Goal: Information Seeking & Learning: Learn about a topic

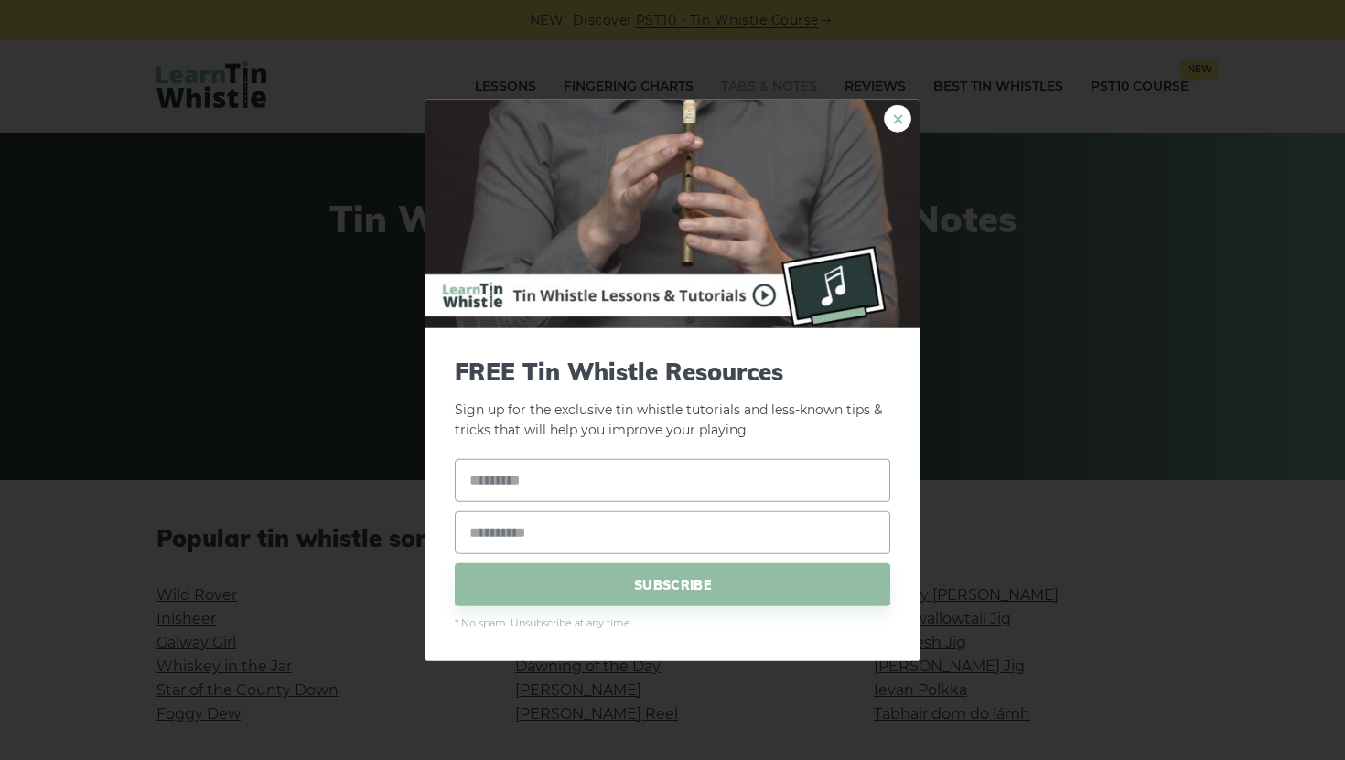
click at [631, 120] on link "×" at bounding box center [897, 117] width 27 height 27
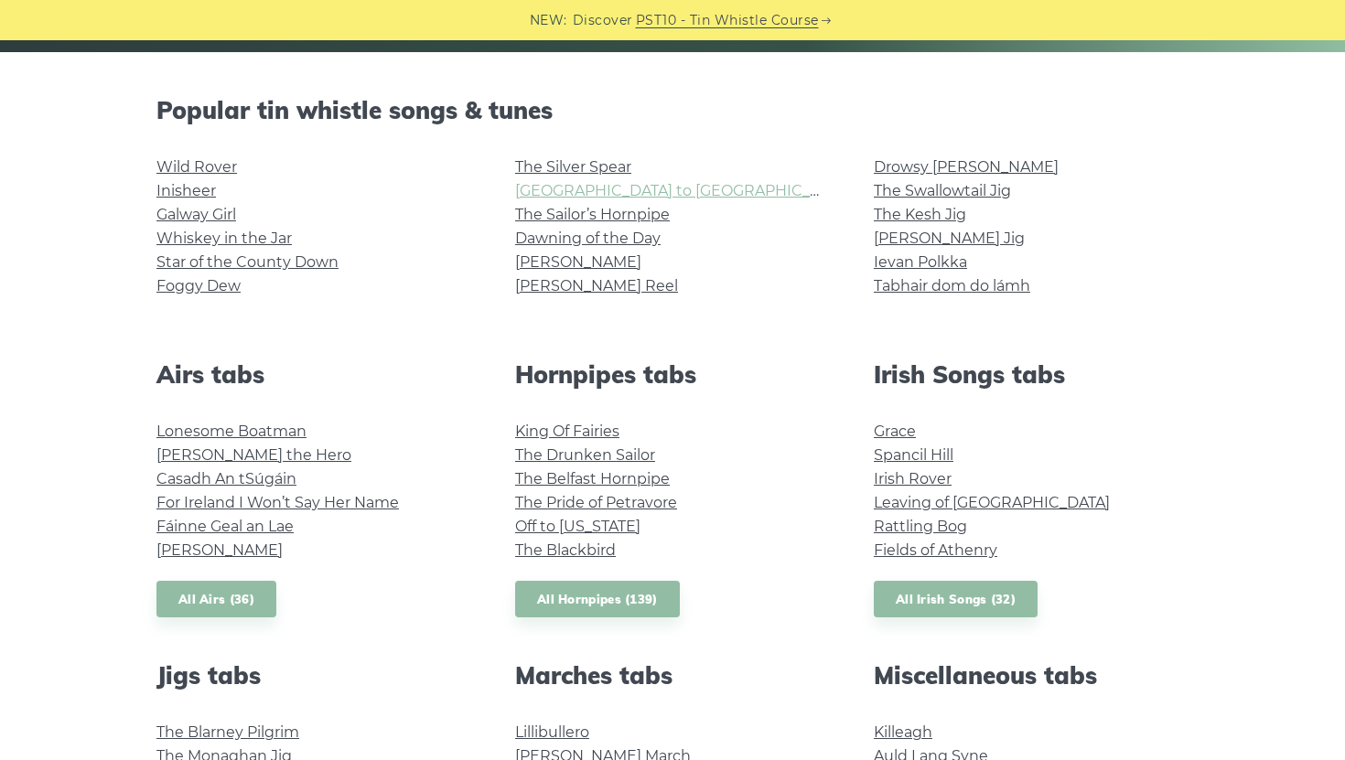
scroll to position [411, 0]
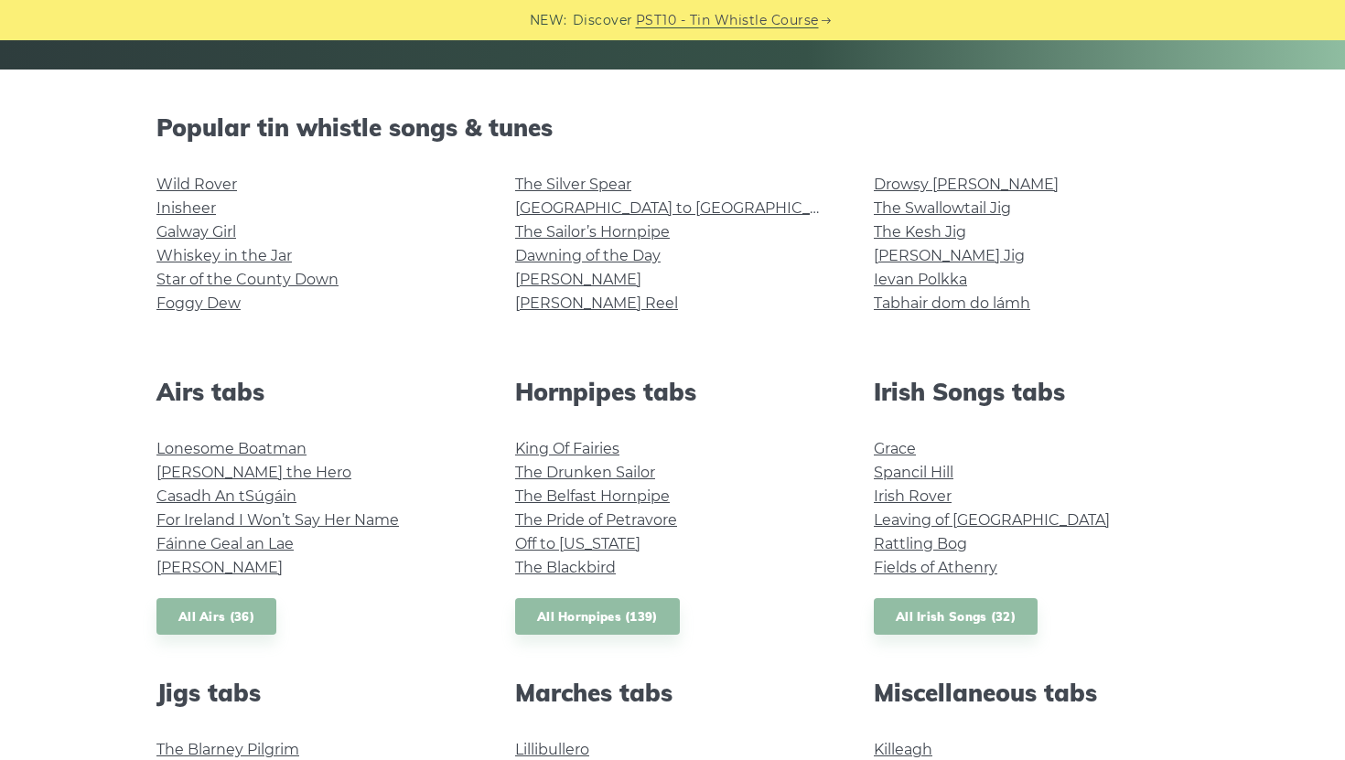
click at [631, 198] on li "The Swallowtail Jig" at bounding box center [1031, 209] width 315 height 24
click at [631, 205] on link "The Swallowtail Jig" at bounding box center [942, 207] width 137 height 17
click at [631, 209] on link "[GEOGRAPHIC_DATA] to [GEOGRAPHIC_DATA]" at bounding box center [684, 207] width 338 height 17
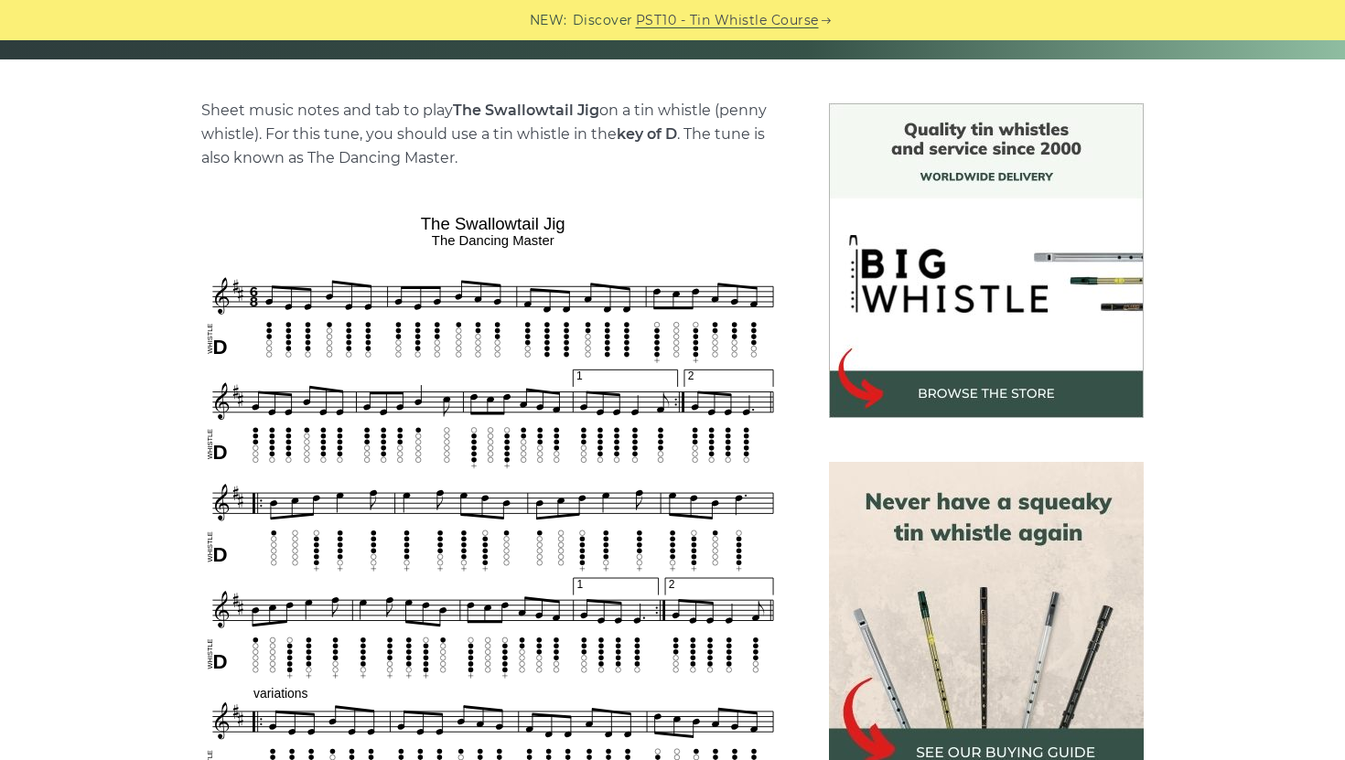
scroll to position [420, 0]
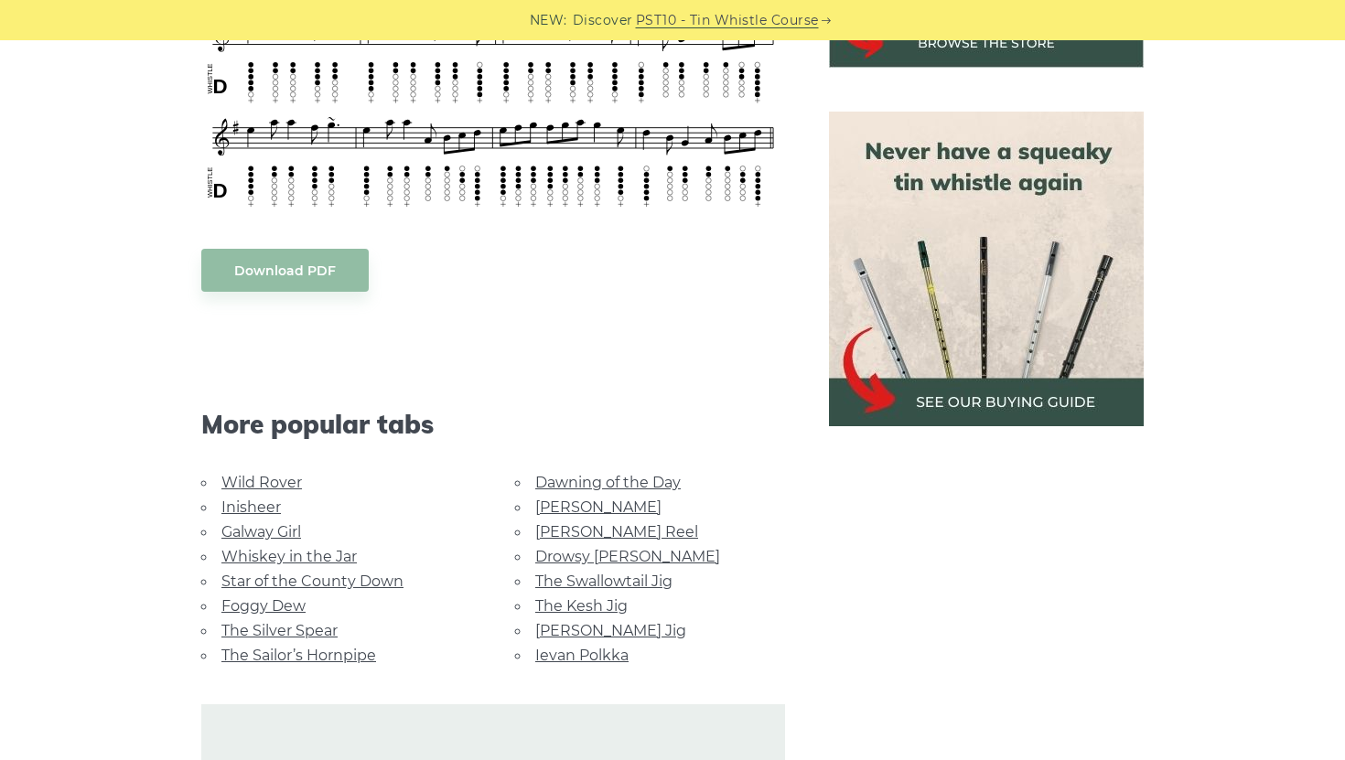
scroll to position [792, 0]
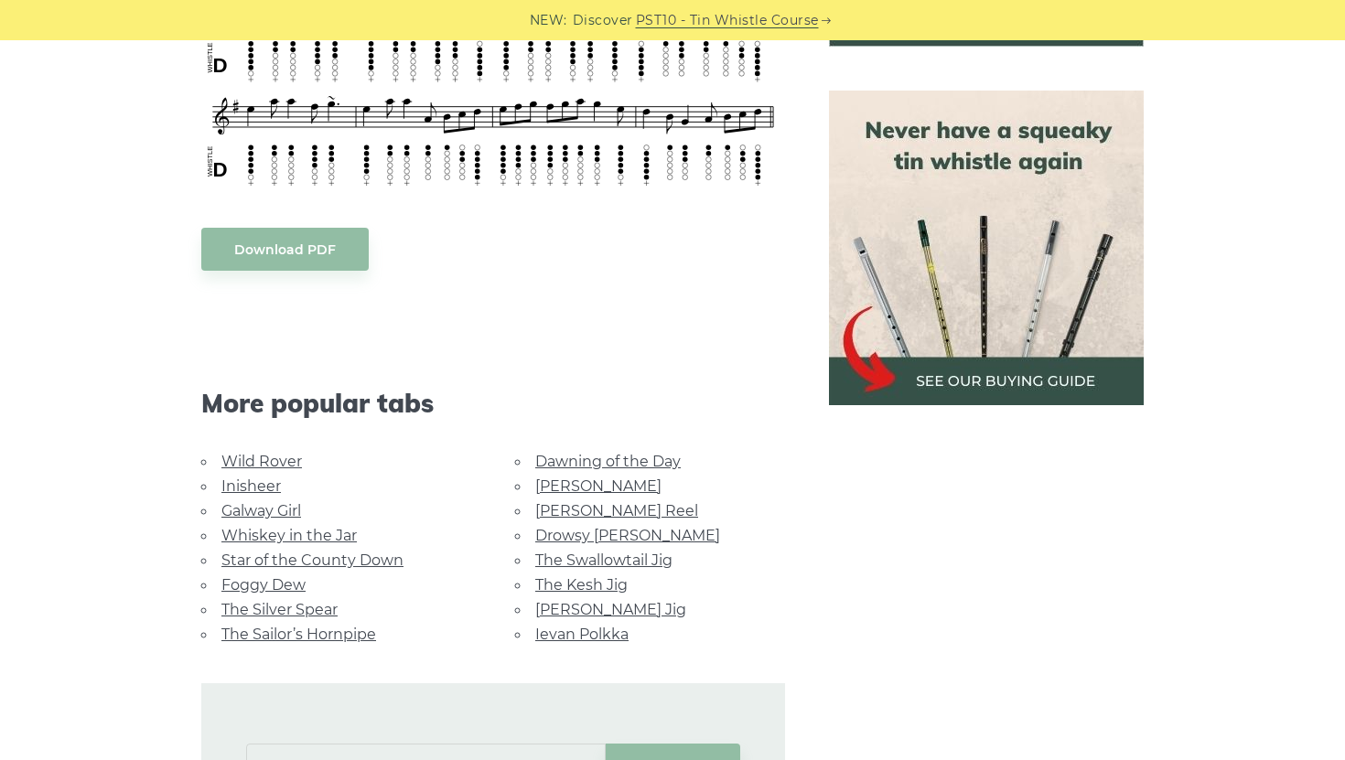
click at [272, 502] on link "Galway Girl" at bounding box center [261, 510] width 80 height 17
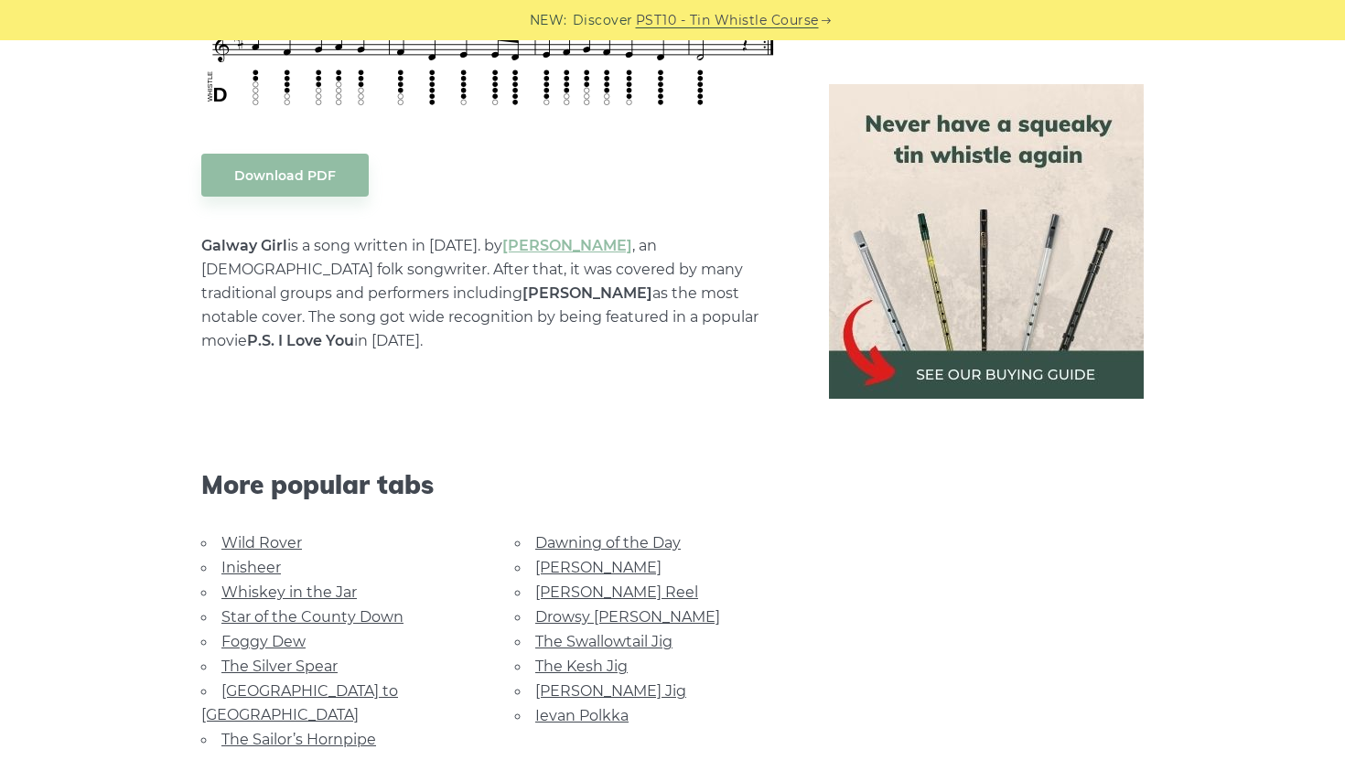
scroll to position [1189, 0]
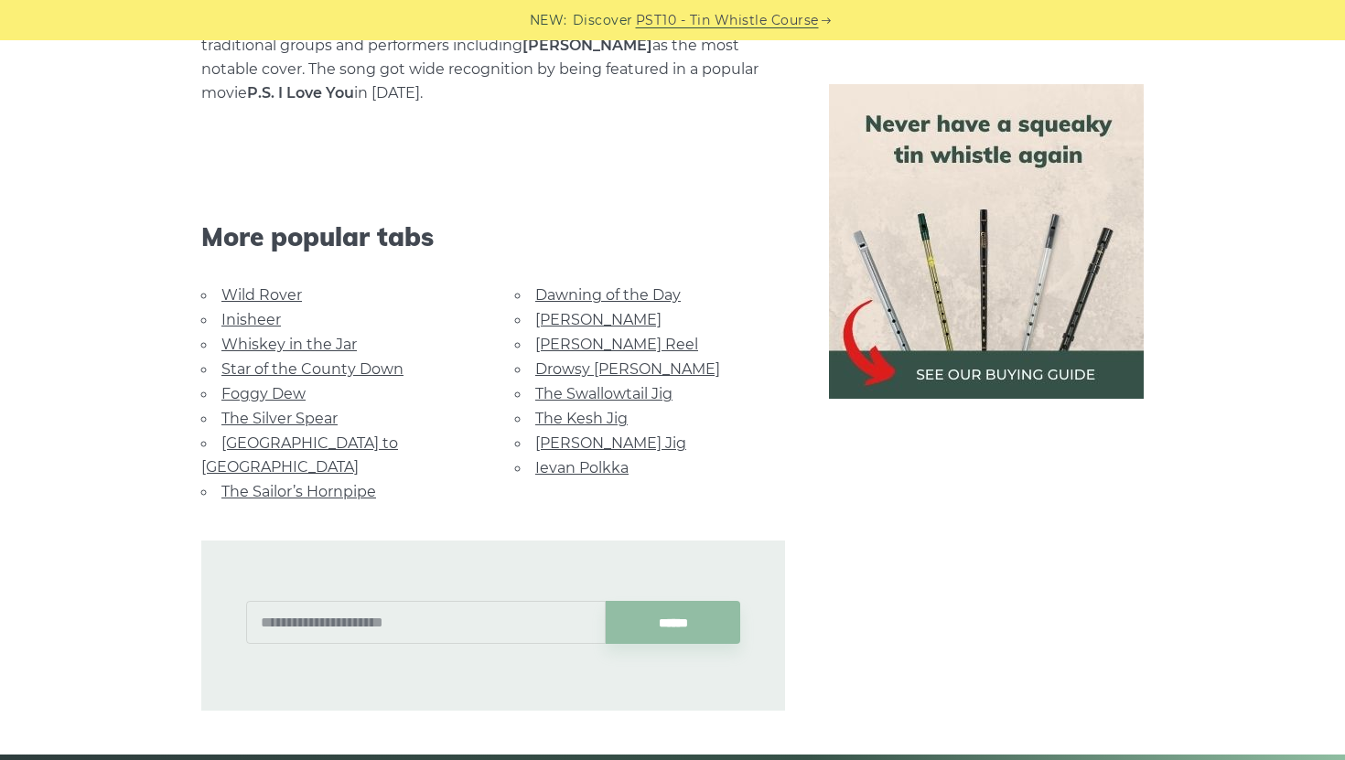
click at [372, 357] on li "Star of the County Down" at bounding box center [336, 369] width 270 height 25
click at [370, 360] on link "Star of the County Down" at bounding box center [312, 368] width 182 height 17
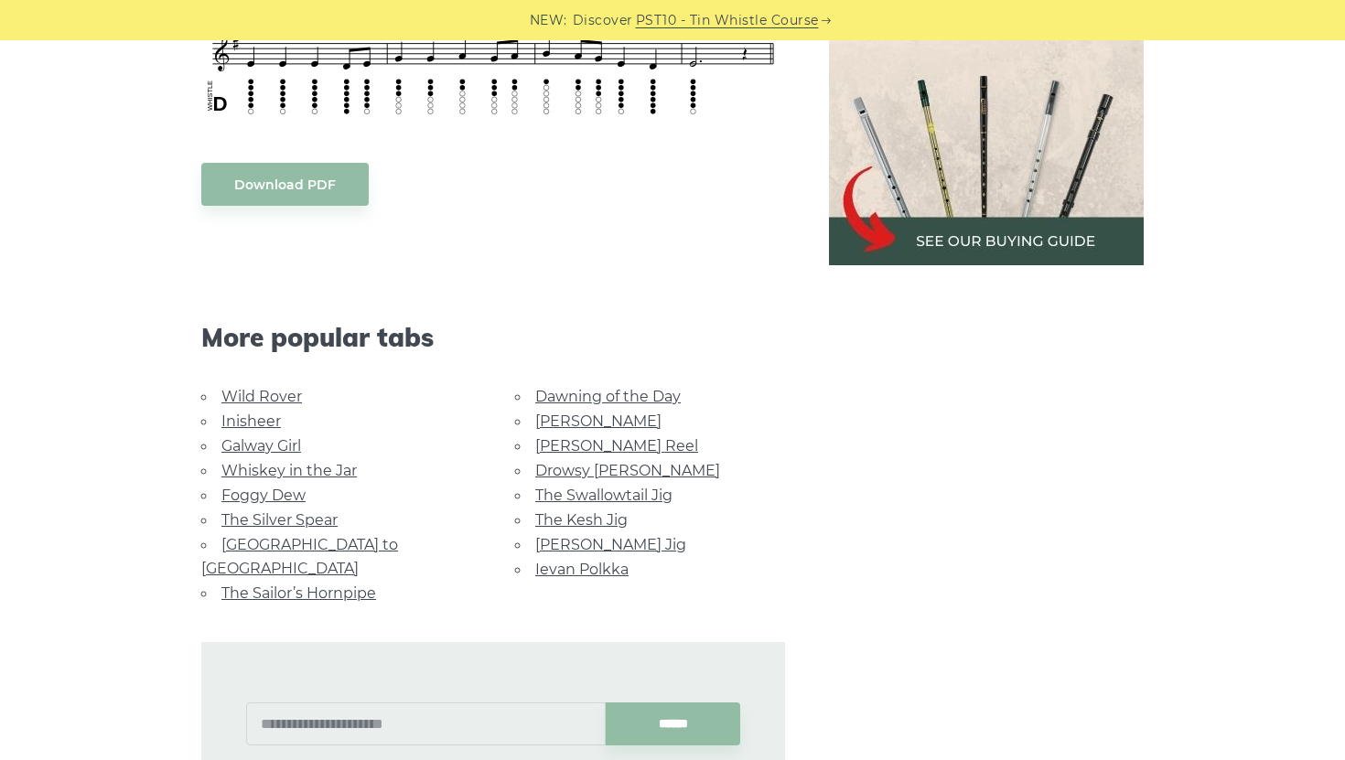
scroll to position [1099, 0]
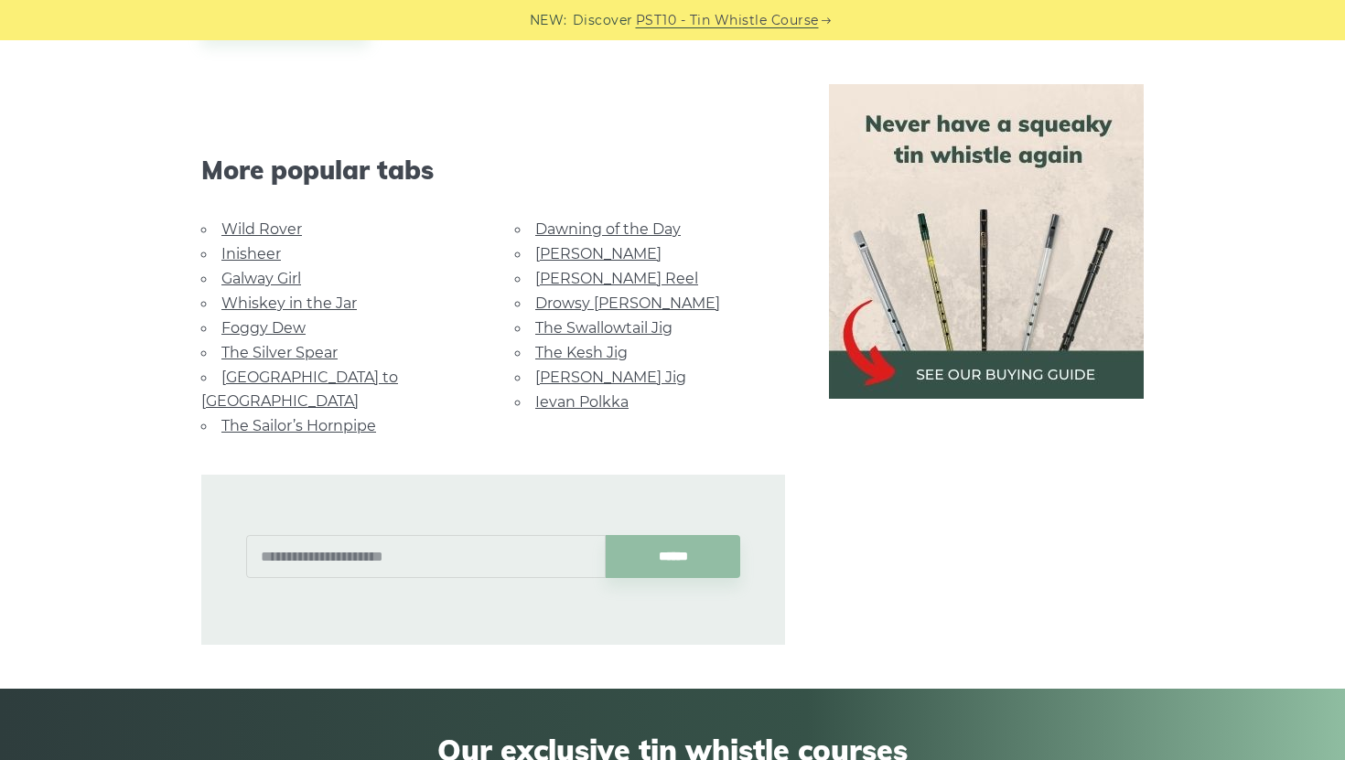
click at [290, 281] on link "Galway Girl" at bounding box center [261, 278] width 80 height 17
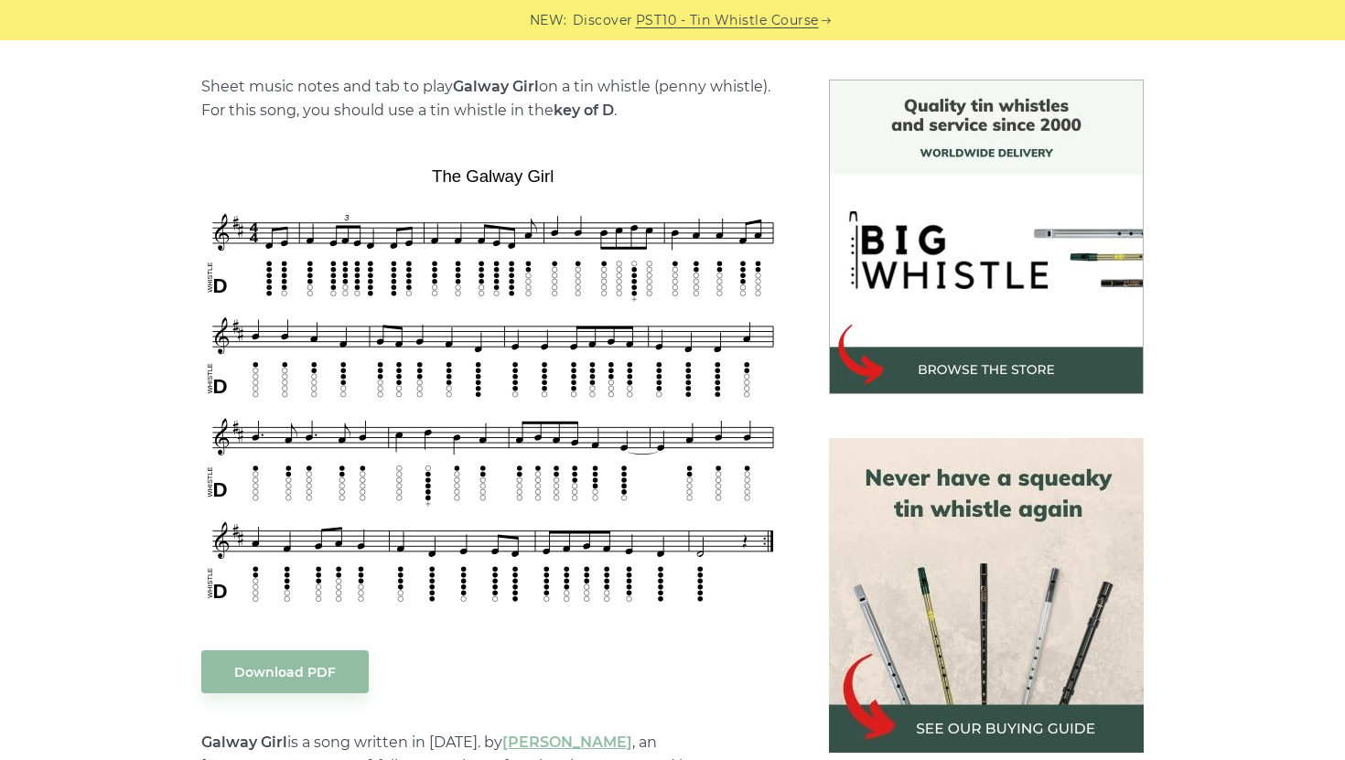
scroll to position [451, 0]
